Goal: Information Seeking & Learning: Learn about a topic

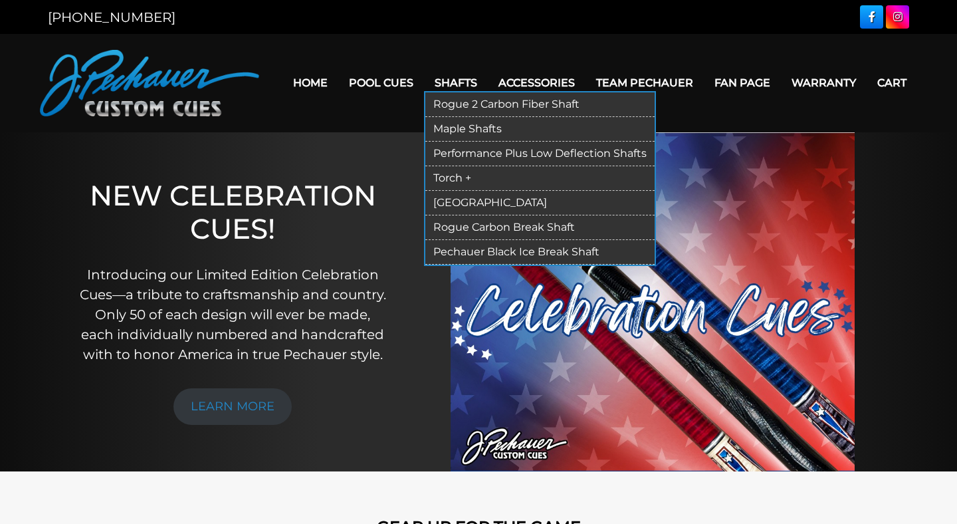
click at [478, 105] on link "Rogue 2 Carbon Fiber Shaft" at bounding box center [539, 104] width 229 height 25
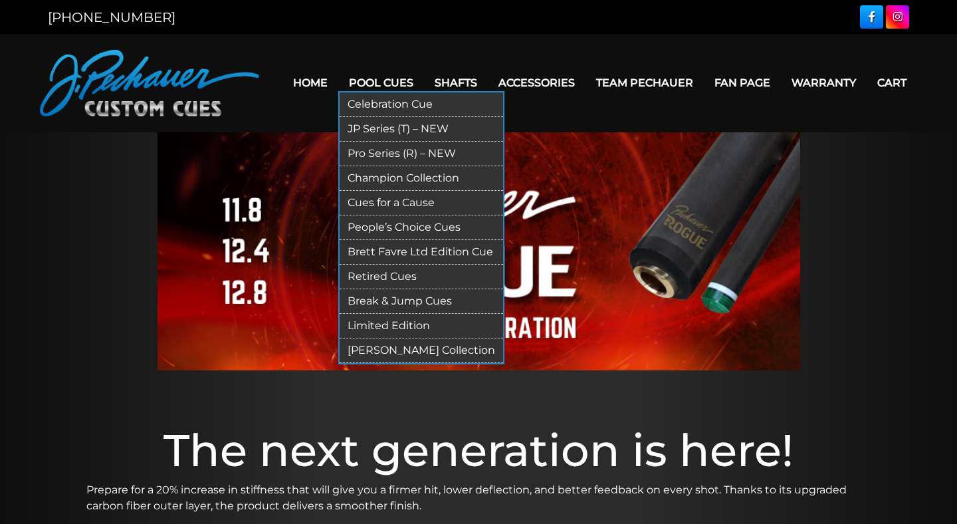
click at [391, 104] on link "Celebration Cue" at bounding box center [422, 104] width 164 height 25
click at [393, 152] on link "Pro Series (R) – NEW" at bounding box center [422, 154] width 164 height 25
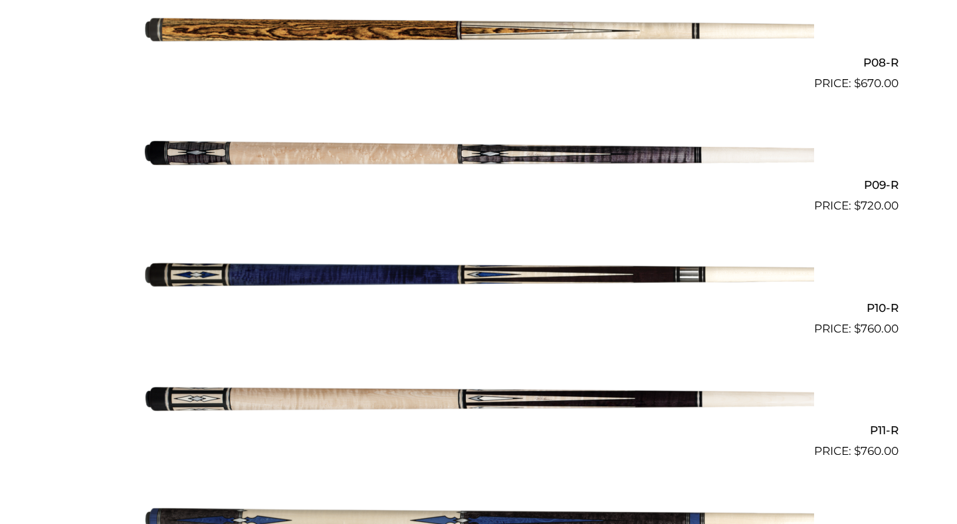
scroll to position [959, 0]
